Goal: Task Accomplishment & Management: Use online tool/utility

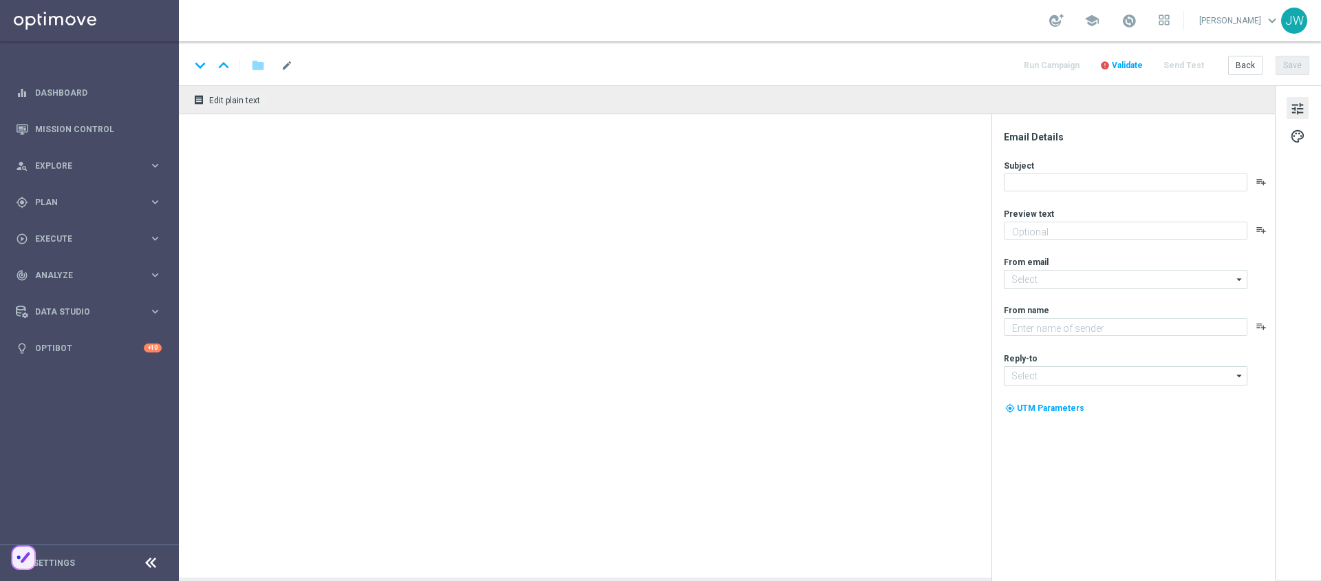
type textarea "Die perfekte Euro-Kombi wartet auf dich."
type textarea "Lottoland"
type input "[EMAIL_ADDRESS][DOMAIN_NAME]"
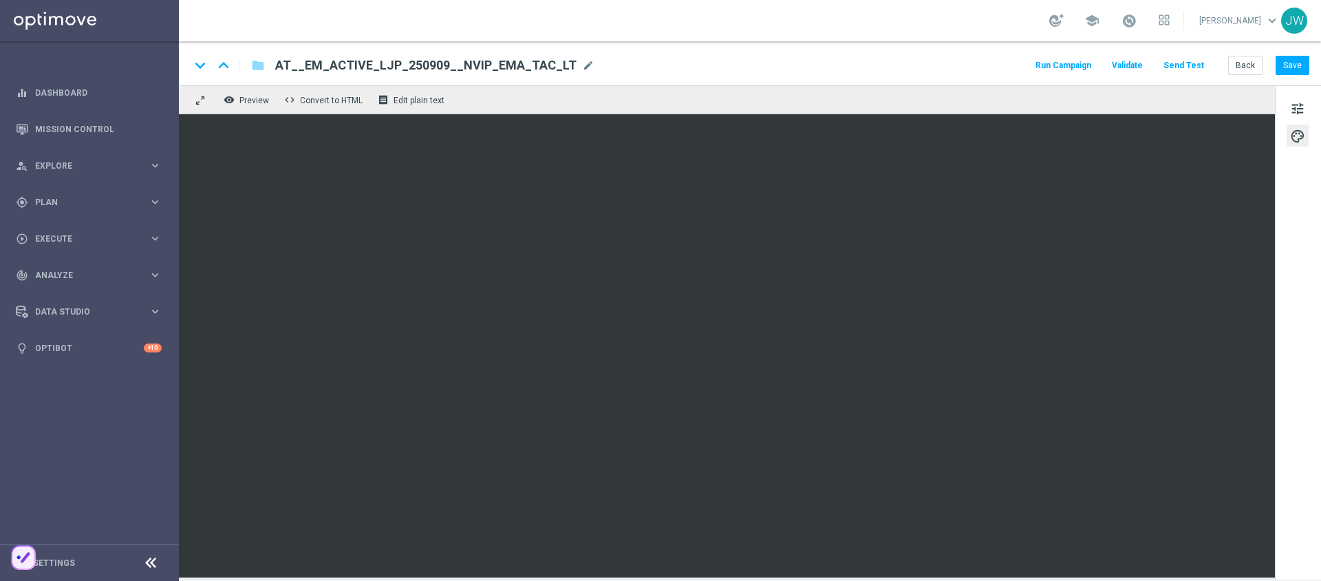
click at [1182, 63] on button "Send Test" at bounding box center [1184, 65] width 45 height 19
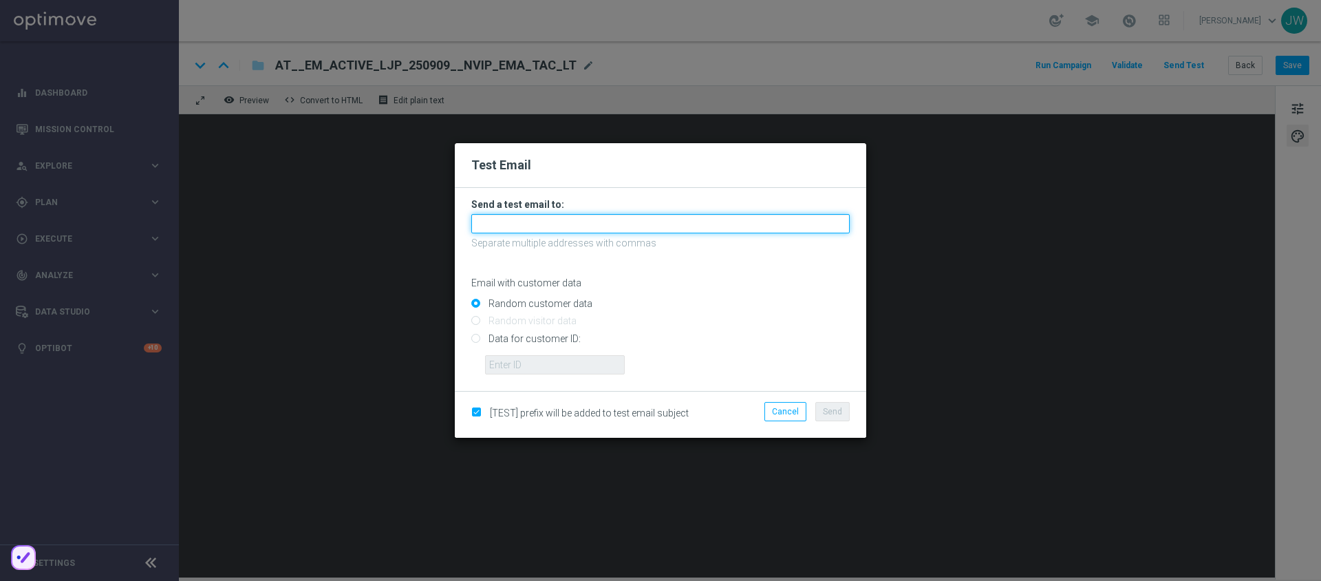
click at [586, 217] on input "text" at bounding box center [660, 223] width 379 height 19
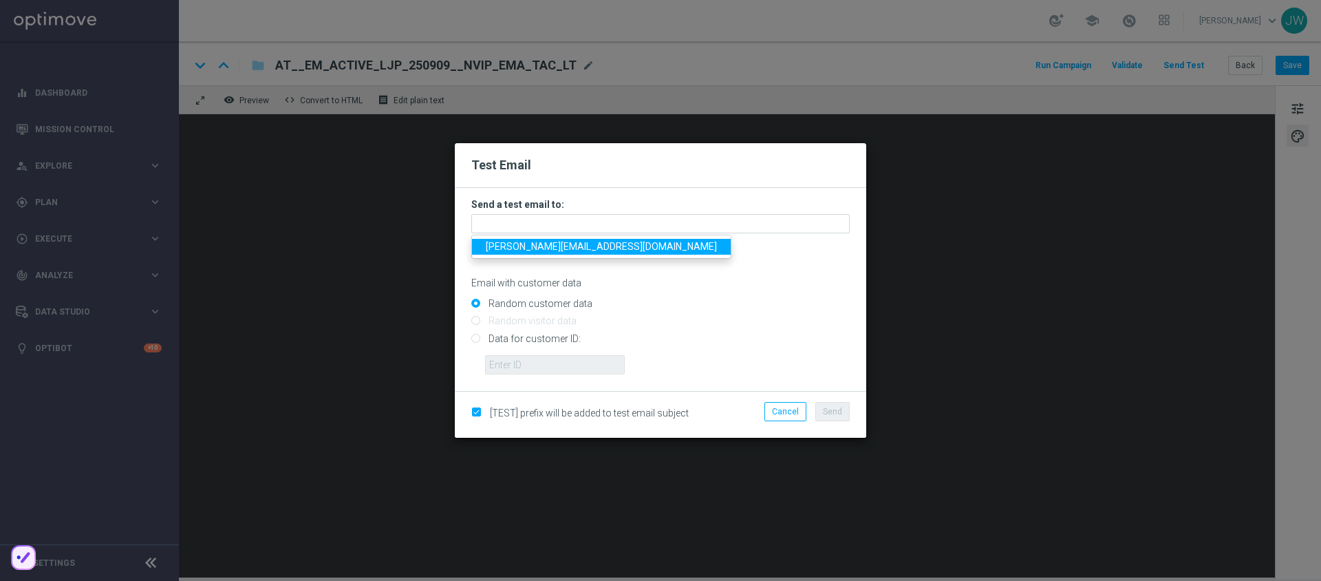
click at [561, 242] on span "[PERSON_NAME][EMAIL_ADDRESS][DOMAIN_NAME]" at bounding box center [601, 246] width 231 height 11
type input "[PERSON_NAME][EMAIL_ADDRESS][DOMAIN_NAME]"
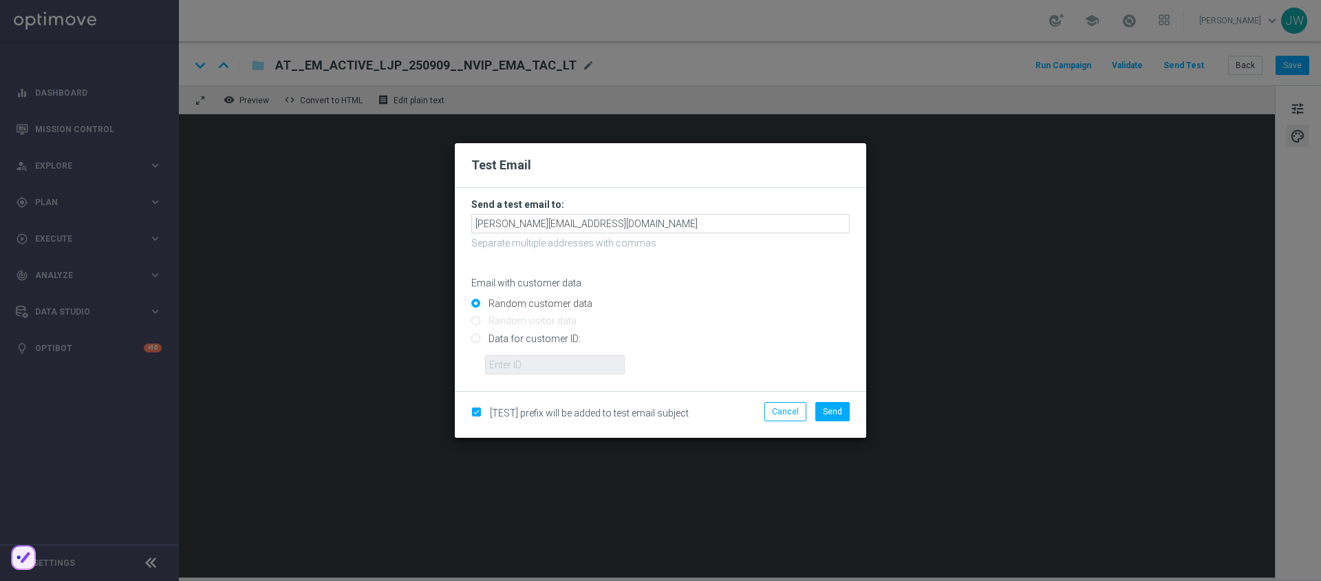
click at [533, 336] on input "Data for customer ID:" at bounding box center [660, 343] width 379 height 19
radio input "true"
click at [540, 363] on input "text" at bounding box center [555, 364] width 140 height 19
click at [775, 348] on input "Data for customer ID:" at bounding box center [660, 343] width 379 height 19
click at [562, 353] on input "Data for customer ID:" at bounding box center [660, 343] width 379 height 19
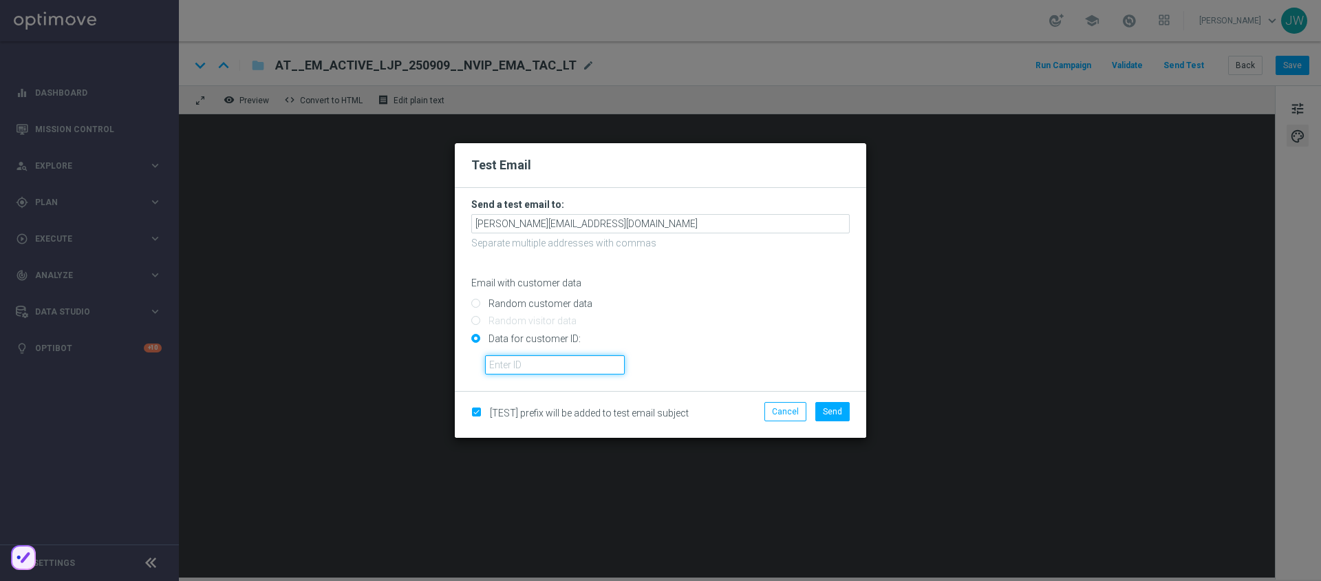
click at [563, 356] on input "text" at bounding box center [555, 364] width 140 height 19
paste input "223890059"
type input "223890059"
click at [791, 349] on input "Data for customer ID:" at bounding box center [660, 343] width 379 height 19
click at [848, 409] on button "Send" at bounding box center [833, 411] width 34 height 19
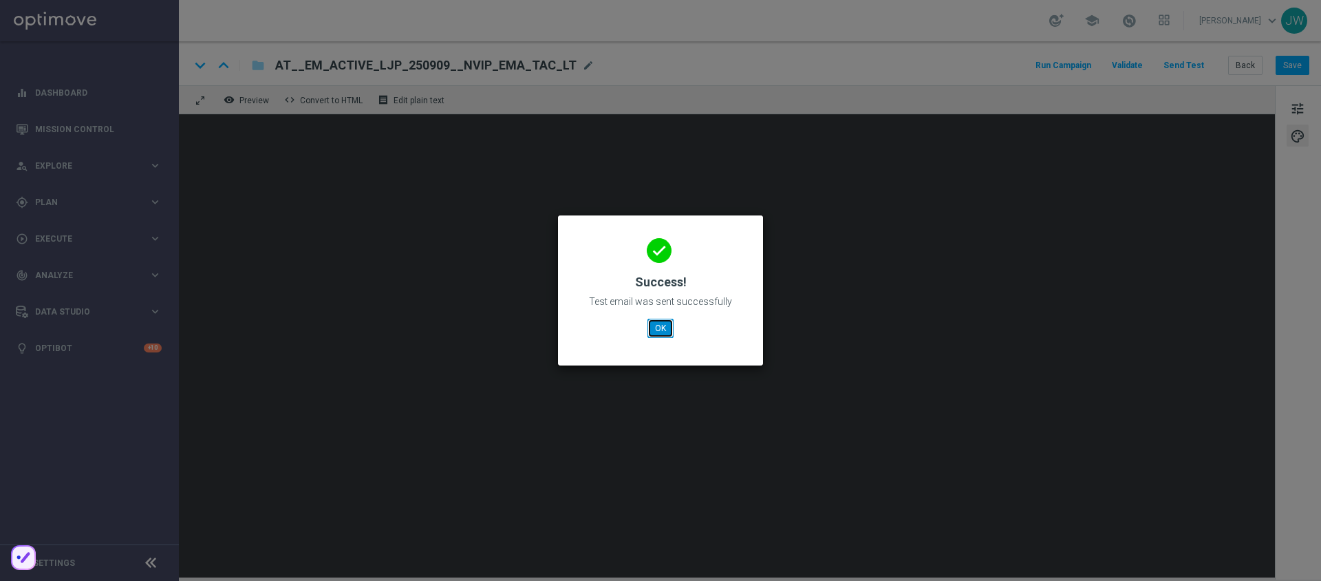
click at [653, 321] on button "OK" at bounding box center [661, 328] width 26 height 19
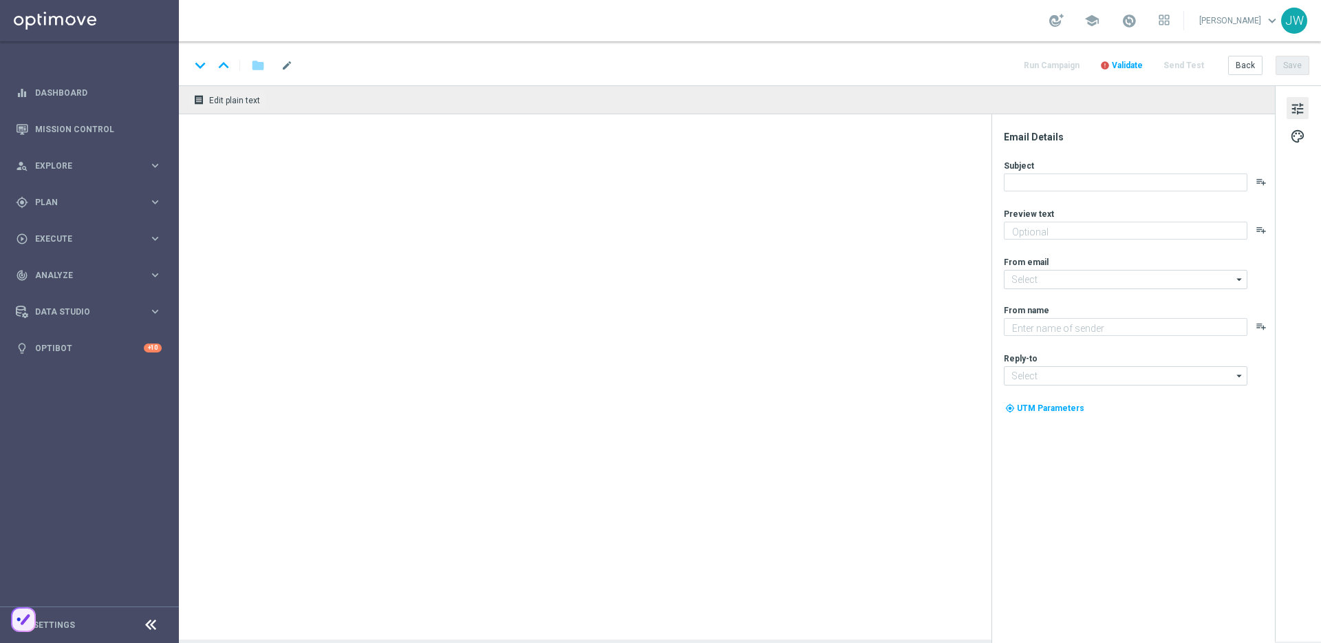
type textarea "Die perfekte Euro-Kombi wartet auf dich."
type textarea "Lottoland"
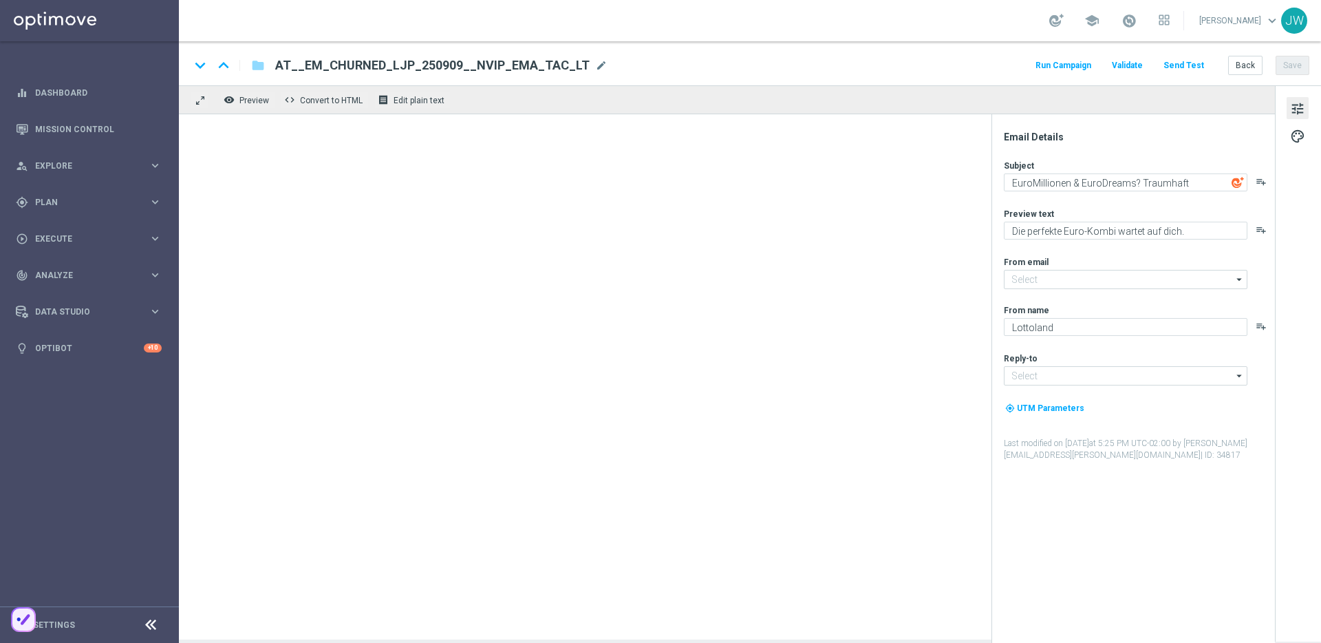
type input "[EMAIL_ADDRESS][DOMAIN_NAME]"
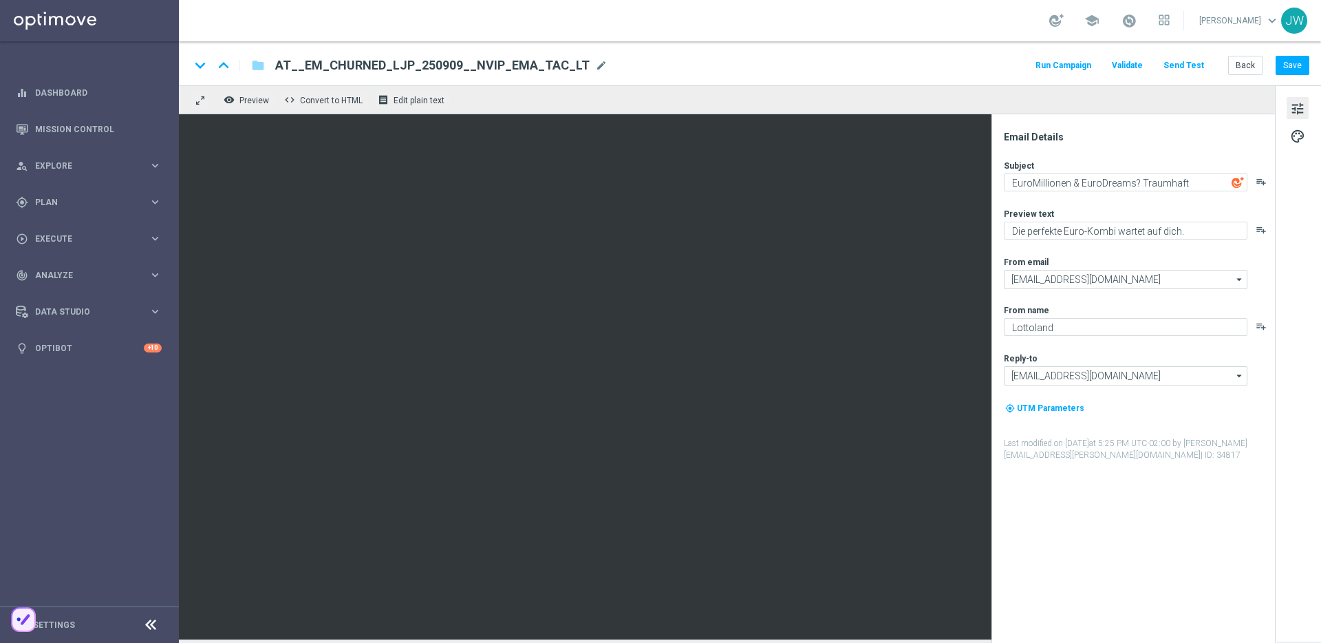
click at [1195, 65] on button "Send Test" at bounding box center [1184, 65] width 45 height 19
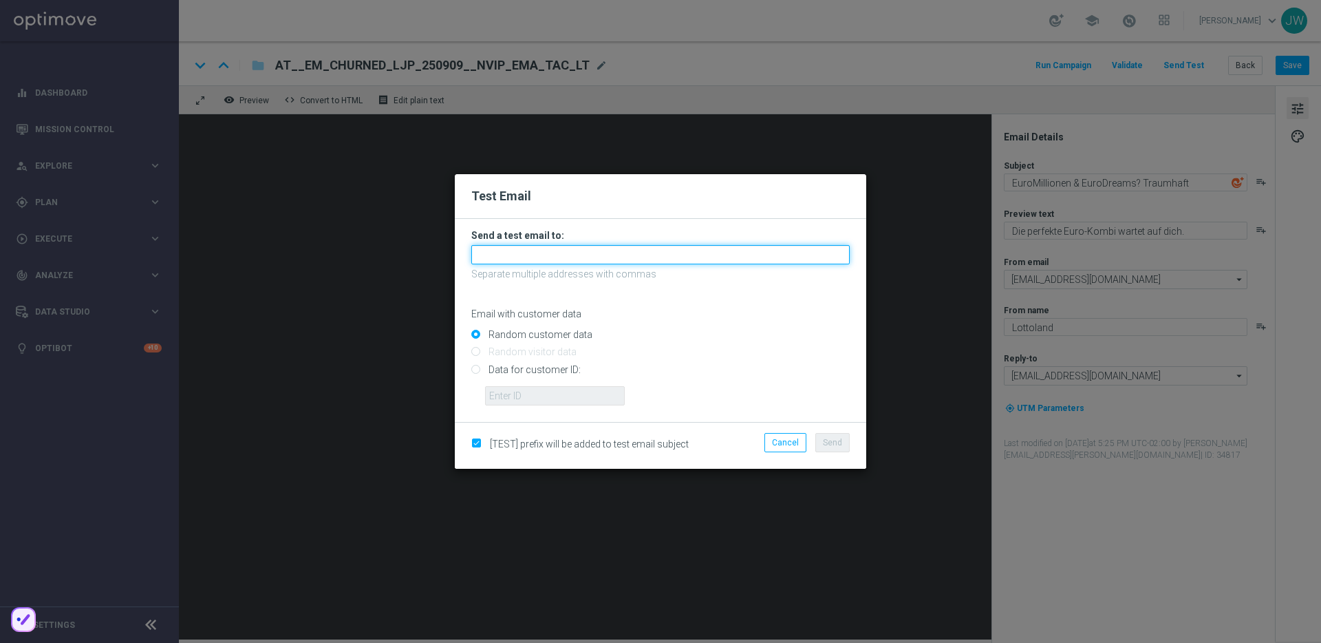
click at [602, 253] on input "text" at bounding box center [660, 254] width 379 height 19
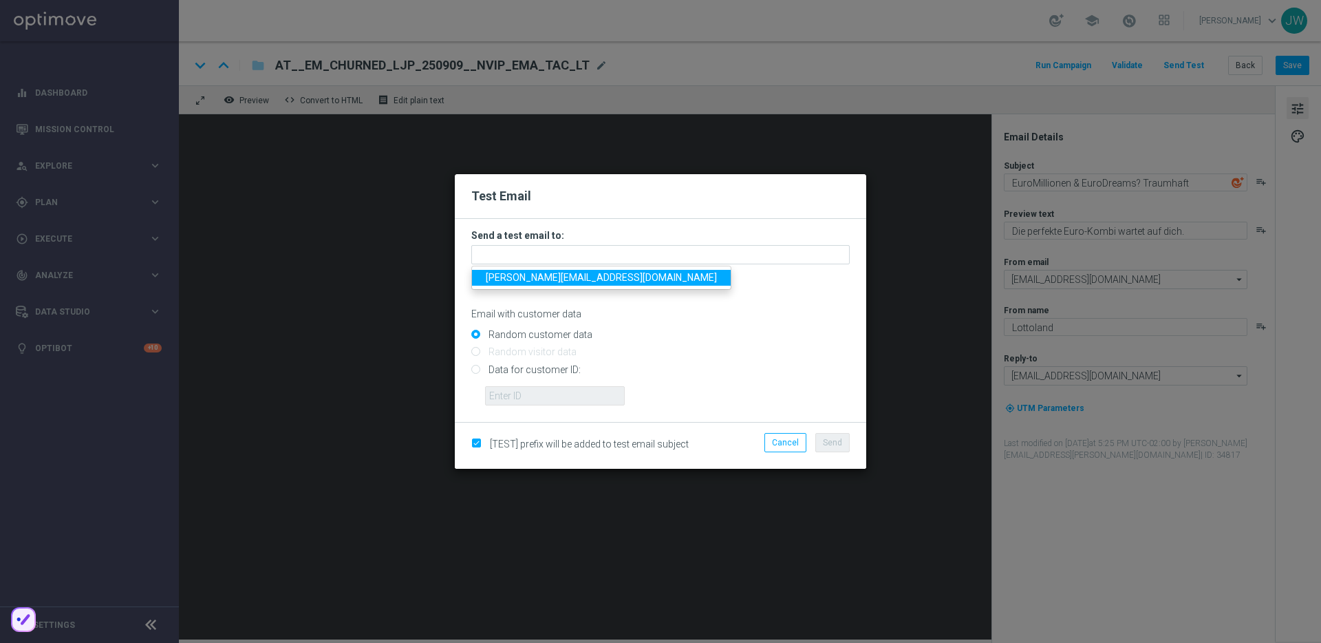
click at [599, 270] on link "[PERSON_NAME][EMAIL_ADDRESS][DOMAIN_NAME]" at bounding box center [601, 278] width 259 height 16
type input "[PERSON_NAME][EMAIL_ADDRESS][DOMAIN_NAME]"
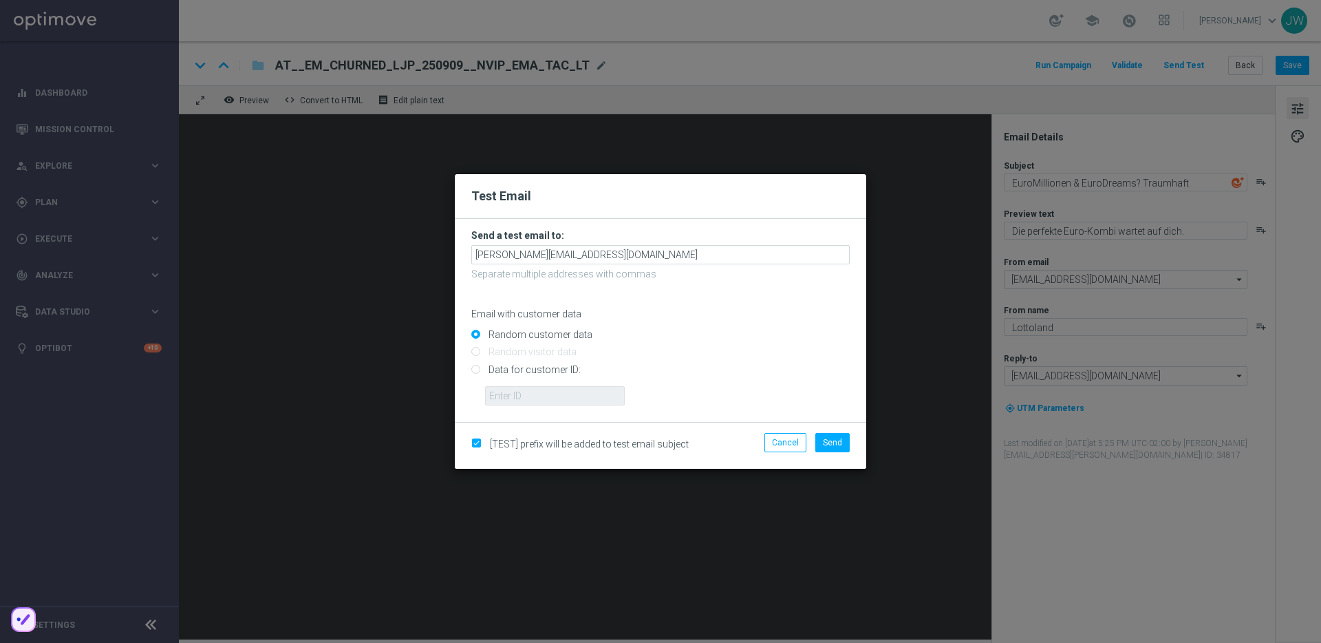
click at [540, 370] on input "Data for customer ID:" at bounding box center [660, 374] width 379 height 19
radio input "true"
click at [540, 395] on input "text" at bounding box center [555, 395] width 140 height 19
paste input "223890059"
type input "223890059"
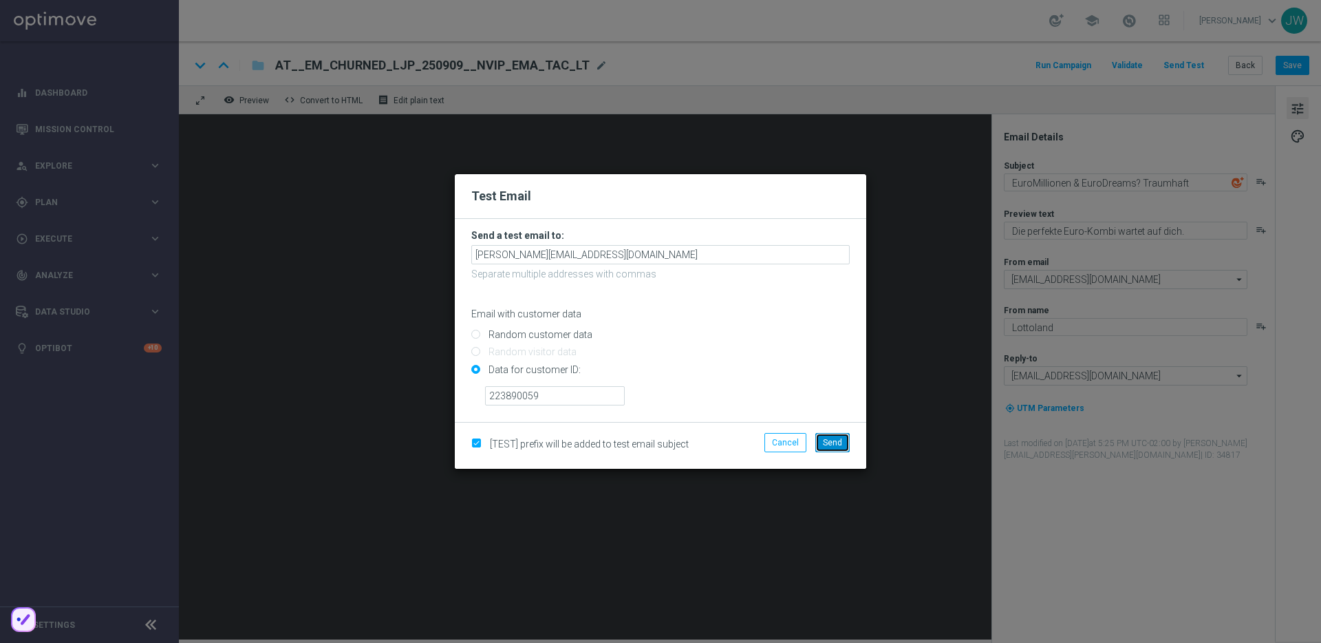
click at [845, 450] on button "Send" at bounding box center [833, 442] width 34 height 19
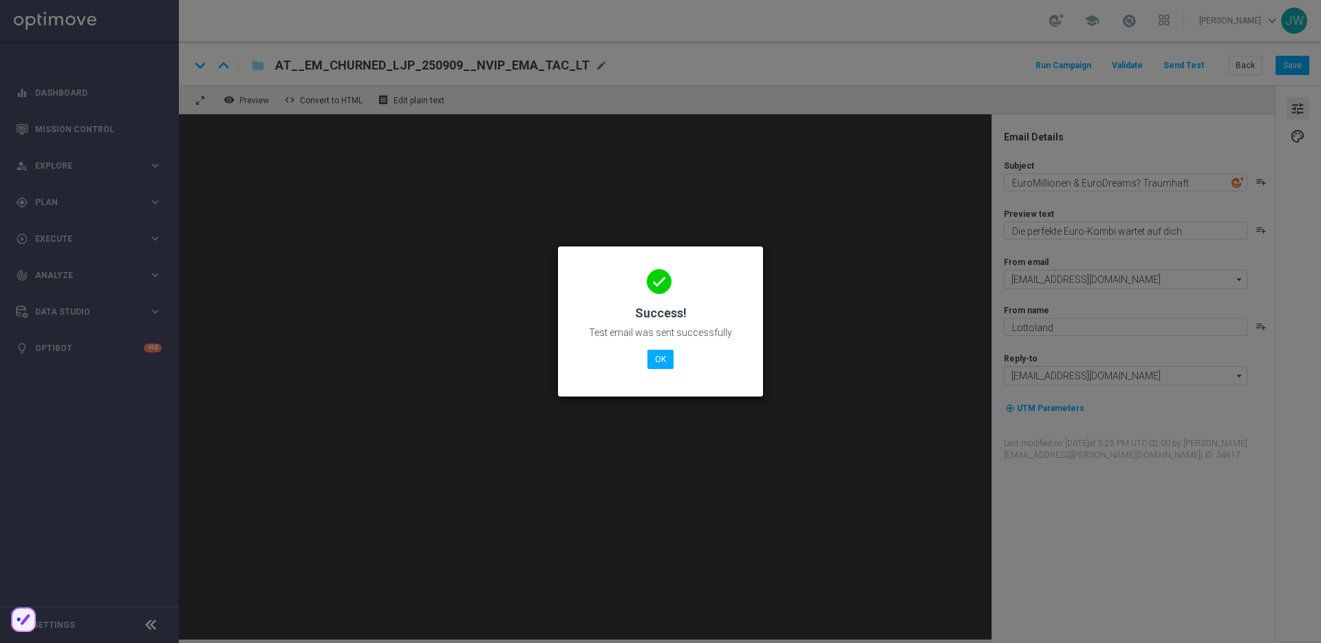
click at [648, 348] on div "done Success! Test email was sent successfully OK" at bounding box center [661, 319] width 172 height 120
click at [654, 362] on button "OK" at bounding box center [661, 359] width 26 height 19
